Goal: Find specific page/section: Find specific page/section

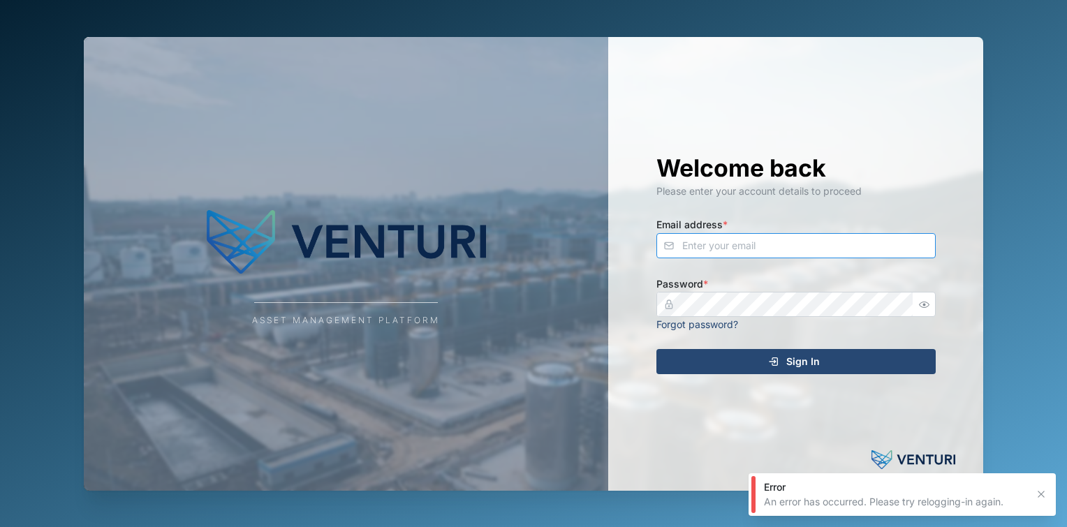
type input "[EMAIL_ADDRESS][DOMAIN_NAME]"
click at [771, 359] on icon "submit" at bounding box center [773, 361] width 11 height 11
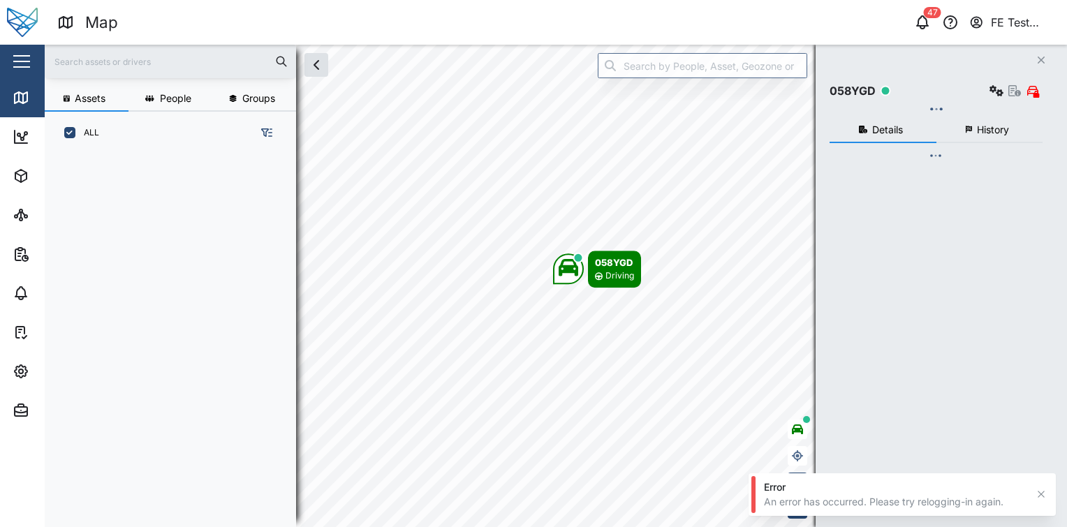
scroll to position [355, 218]
click at [36, 59] on div "Close" at bounding box center [91, 62] width 182 height 34
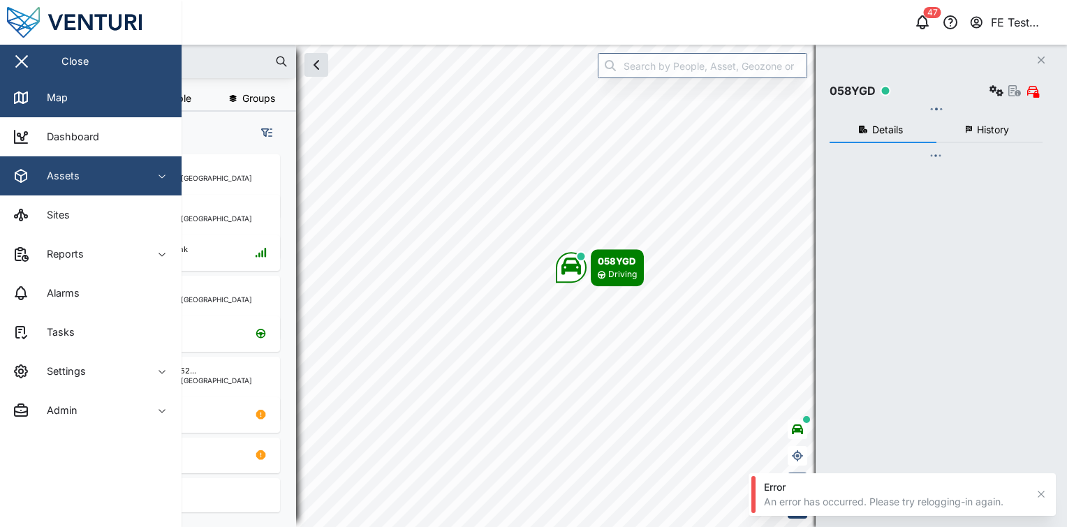
checkbox input "true"
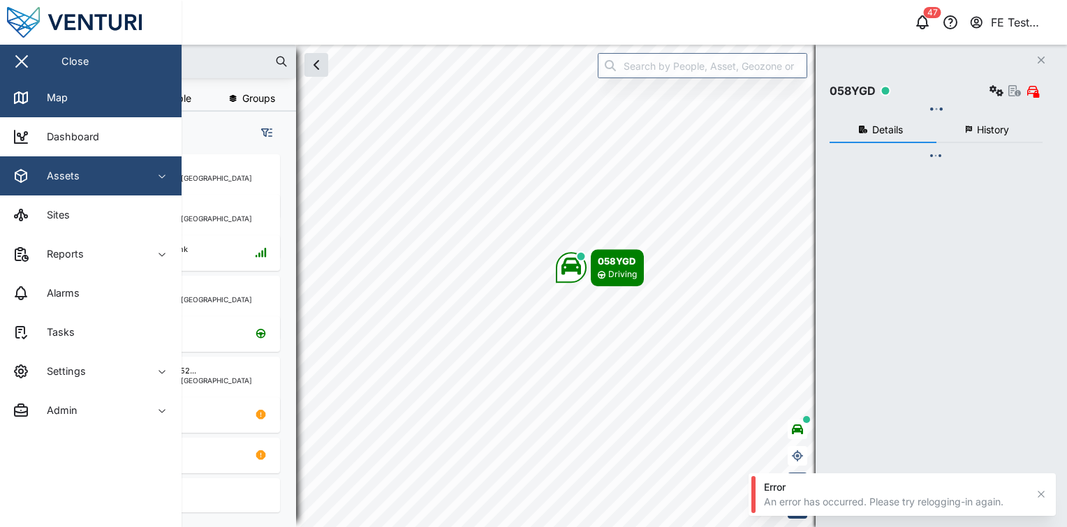
checkbox input "true"
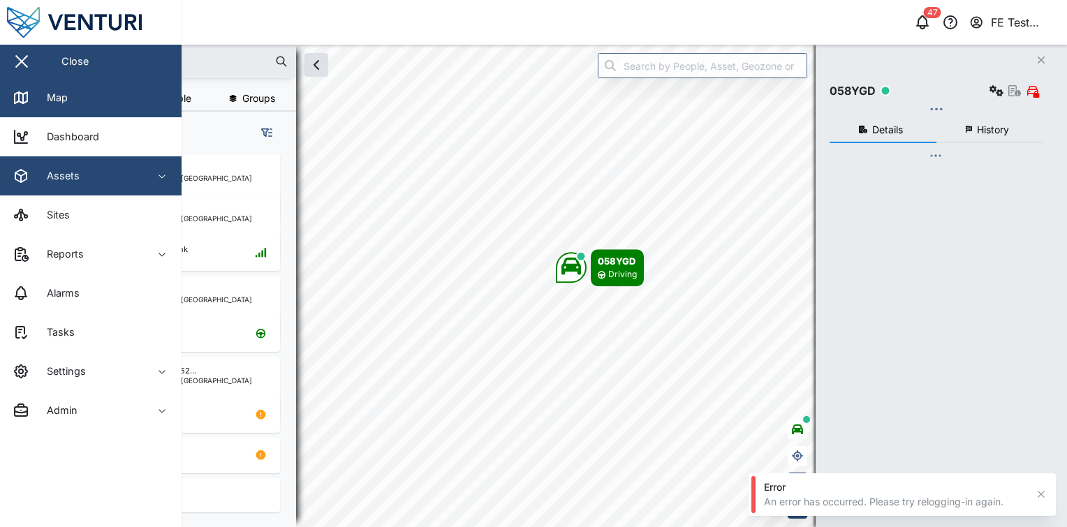
checkbox input "true"
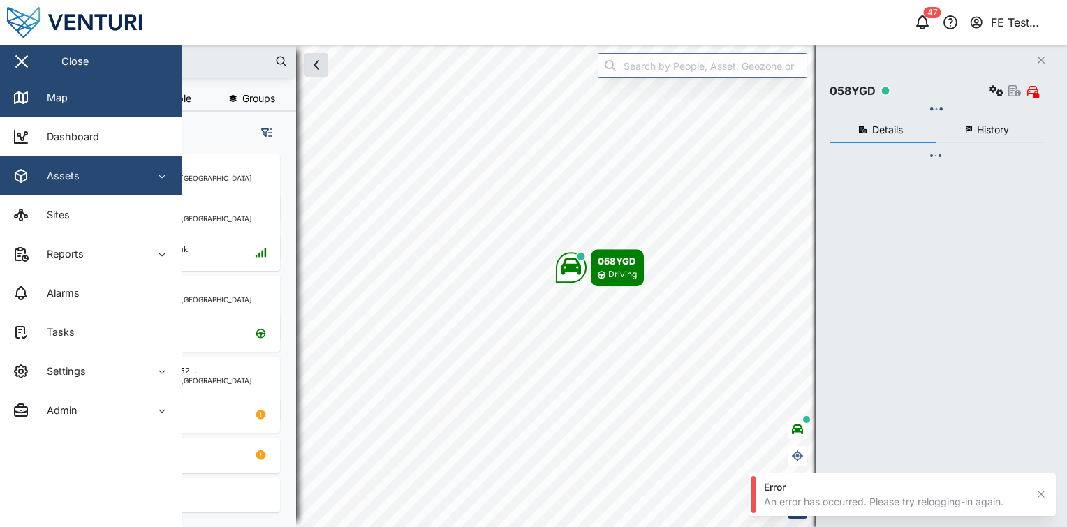
checkbox input "true"
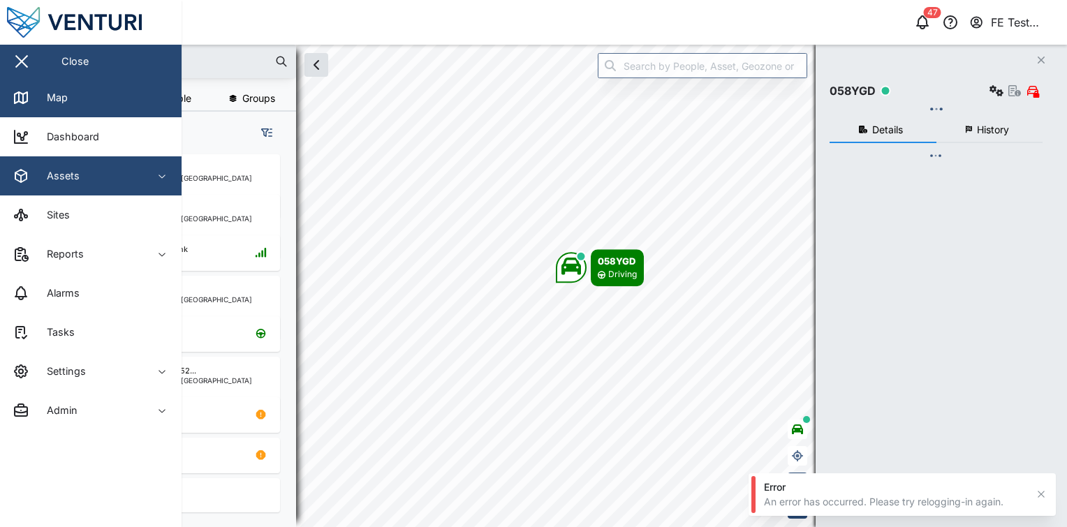
checkbox input "true"
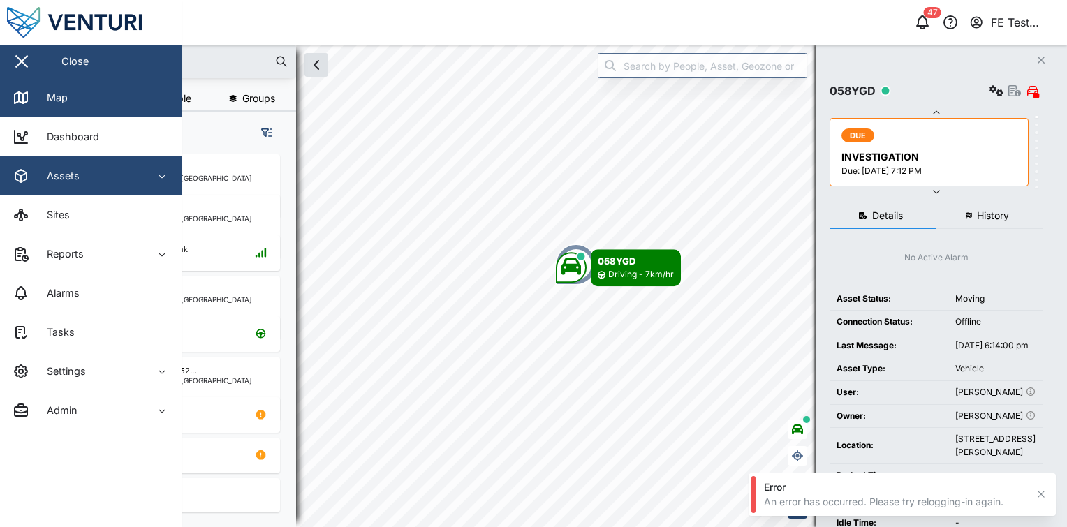
click at [119, 190] on span "Assets" at bounding box center [76, 175] width 127 height 39
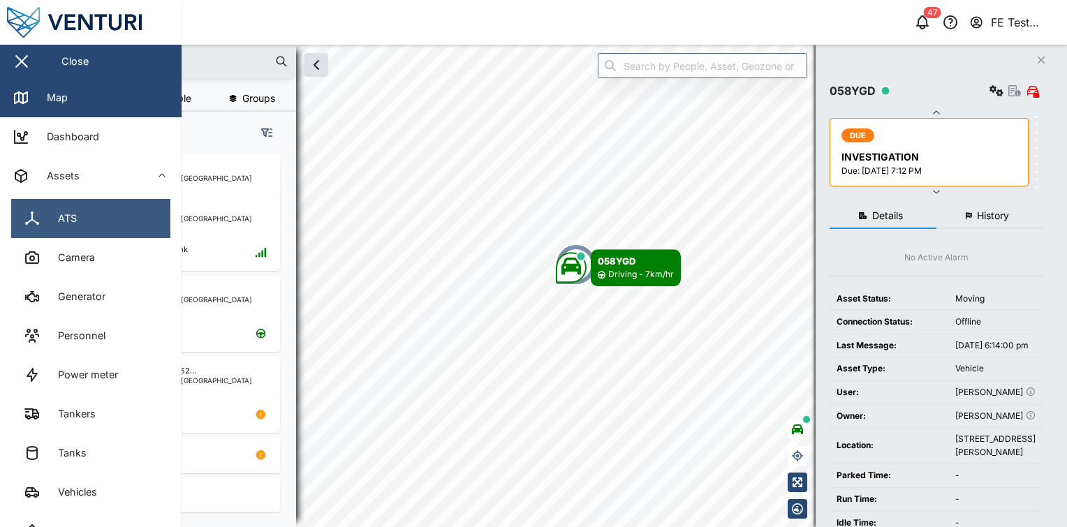
click at [117, 218] on link "ATS" at bounding box center [90, 218] width 159 height 39
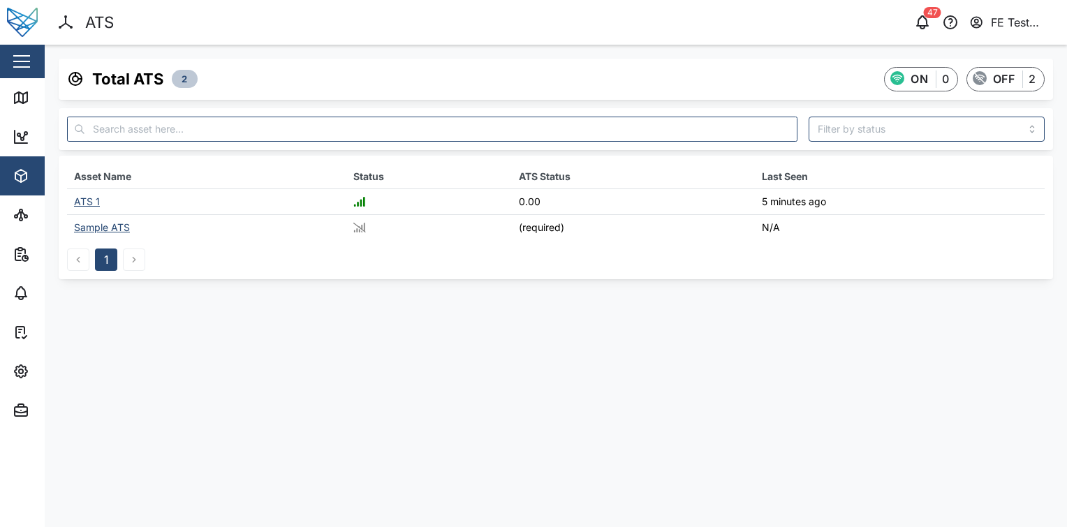
click at [103, 229] on div "Sample ATS" at bounding box center [102, 227] width 56 height 12
